Goal: Navigation & Orientation: Find specific page/section

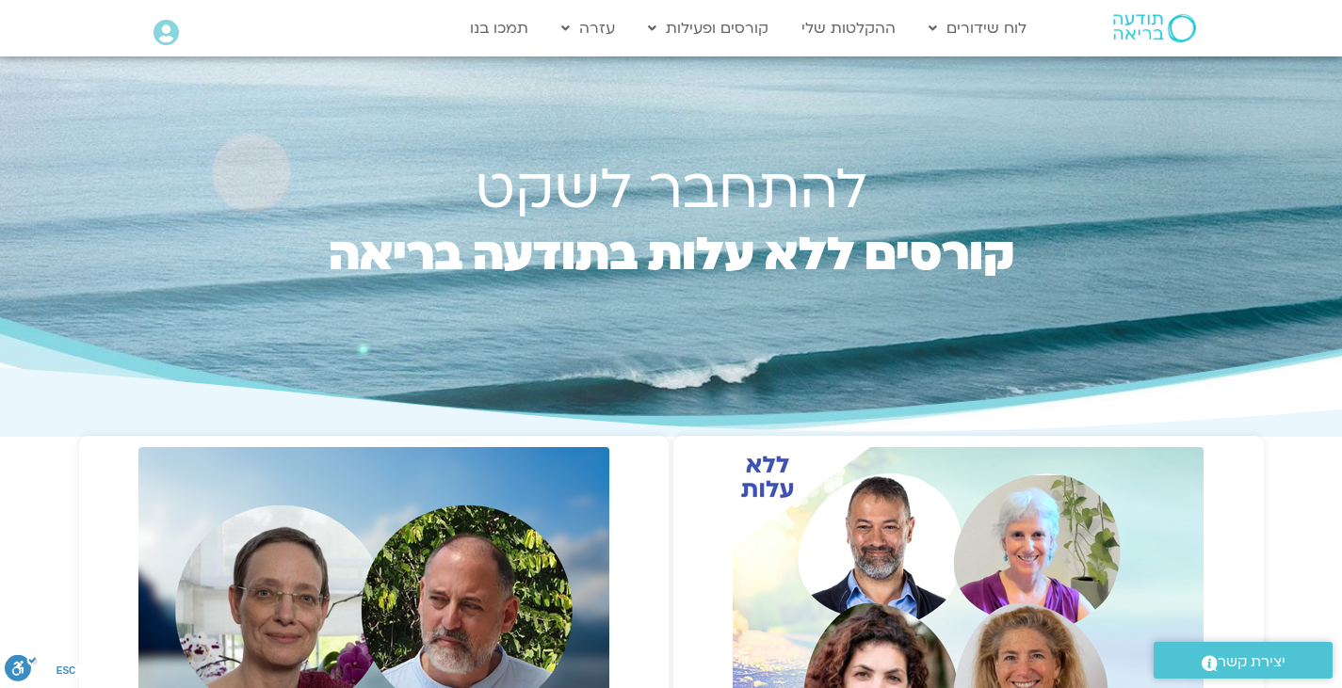
click at [170, 34] on icon at bounding box center [166, 33] width 25 height 26
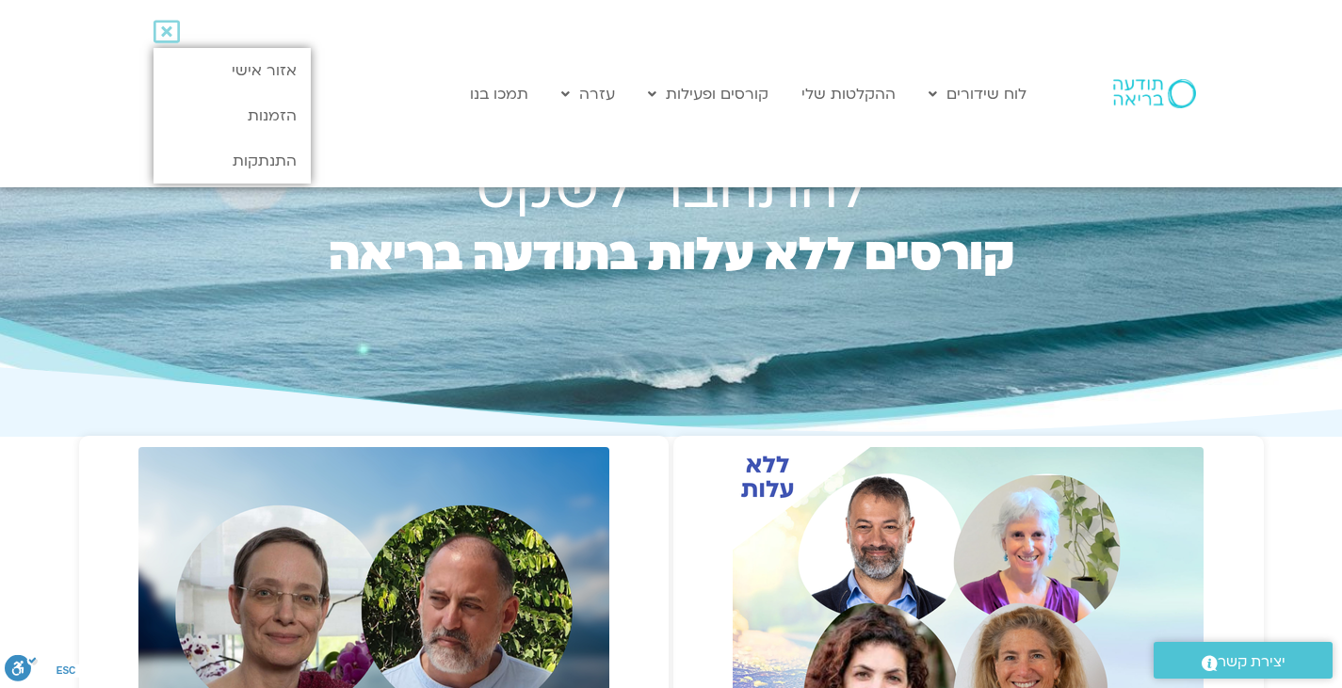
click at [547, 115] on div "Main Menu לוח שידורים לוח שידורים יומי תכניה שבועית ההקלטות שלי קורסים ופעילות …" at bounding box center [688, 93] width 716 height 187
click at [591, 170] on div "Main Menu לוח שידורים לוח שידורים יומי תכניה שבועית ההקלטות שלי קורסים ופעילות …" at bounding box center [688, 93] width 716 height 187
click at [960, 91] on link "לוח שידורים" at bounding box center [977, 94] width 117 height 36
click at [980, 127] on link "לוח שידורים יומי" at bounding box center [1022, 133] width 207 height 43
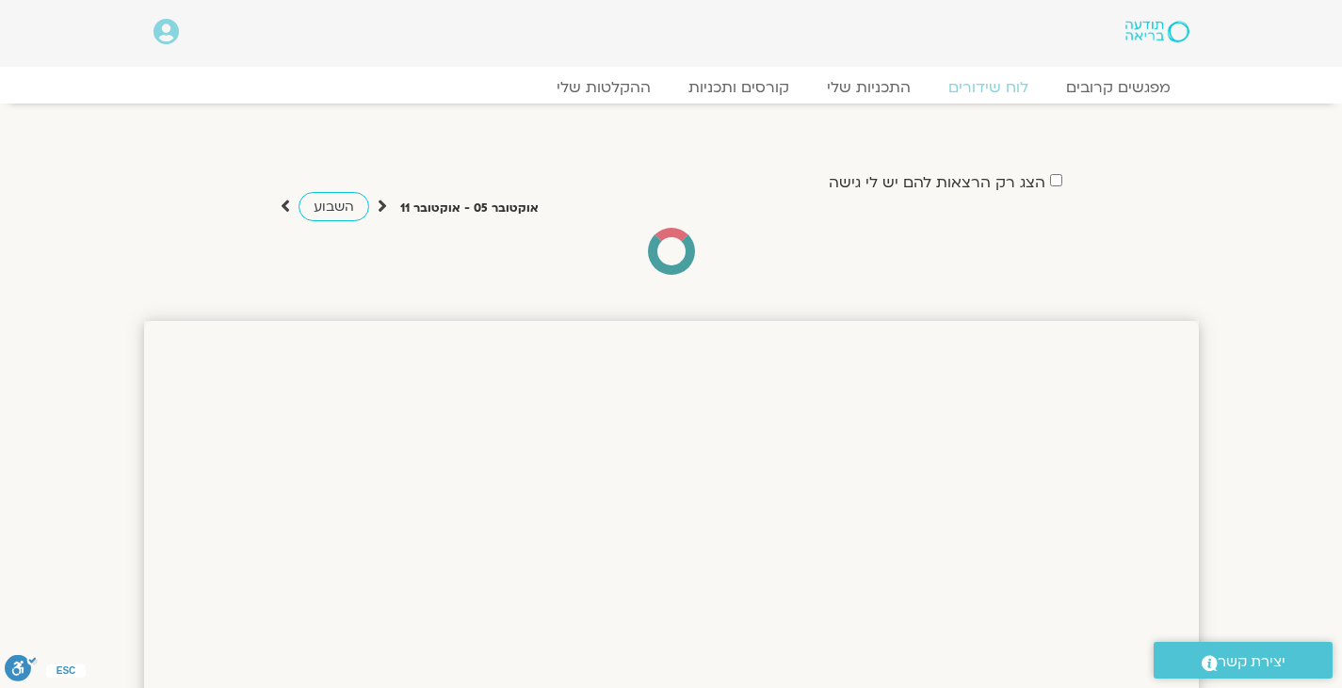
click at [1147, 27] on img at bounding box center [1157, 32] width 63 height 22
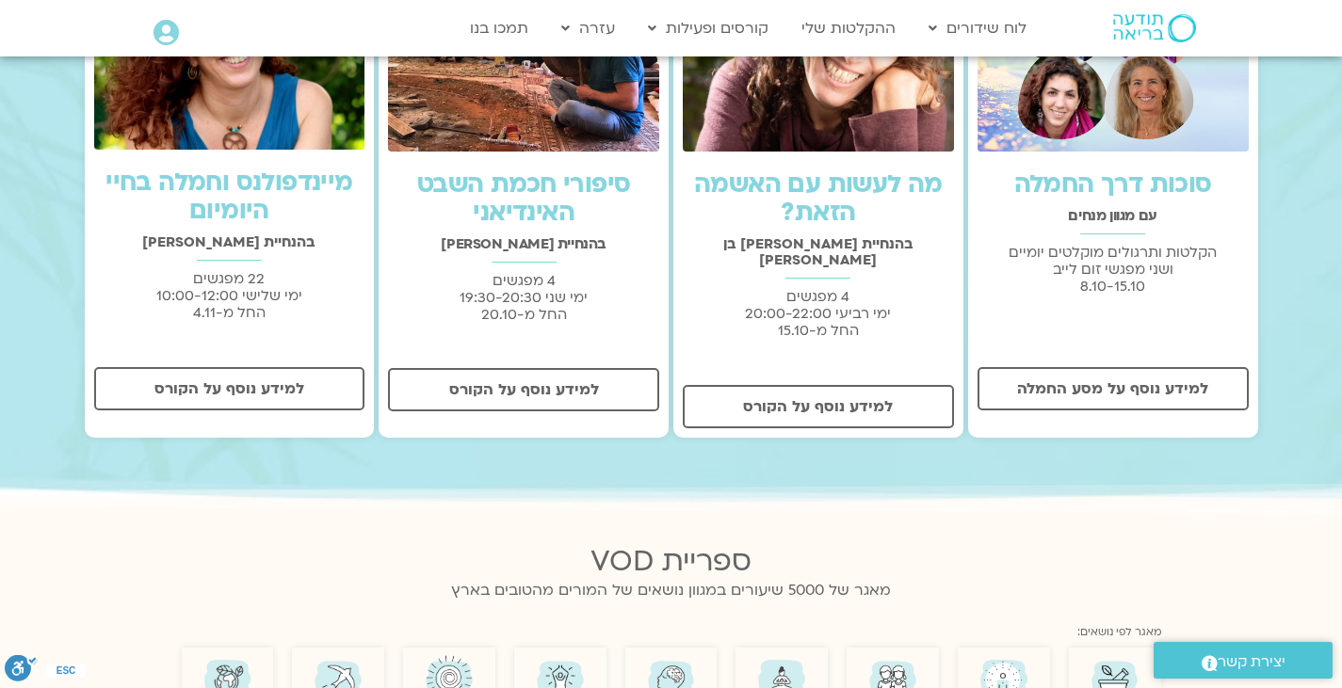
scroll to position [675, 0]
